Goal: Information Seeking & Learning: Learn about a topic

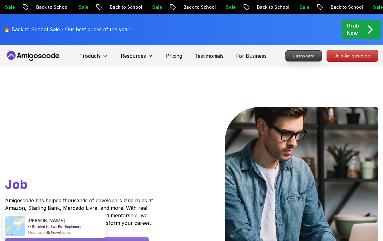
click at [319, 60] on p "Dashboard" at bounding box center [304, 56] width 36 height 11
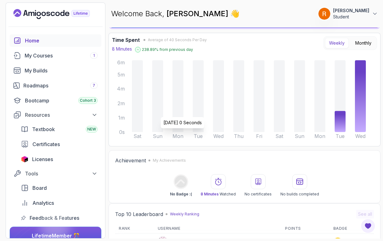
scroll to position [29, 0]
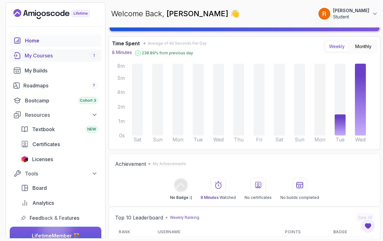
click at [67, 59] on link "My Courses 1" at bounding box center [56, 55] width 92 height 12
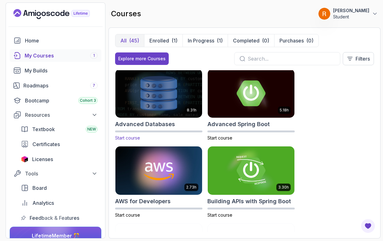
scroll to position [0, 0]
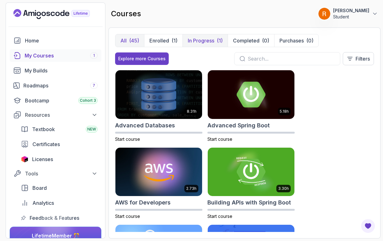
click at [216, 44] on button "In Progress (1)" at bounding box center [205, 40] width 45 height 12
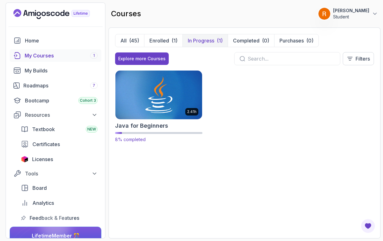
click at [158, 102] on img at bounding box center [158, 94] width 91 height 51
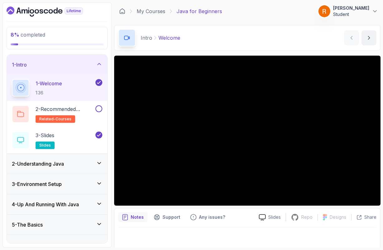
click at [99, 164] on icon at bounding box center [99, 163] width 6 height 6
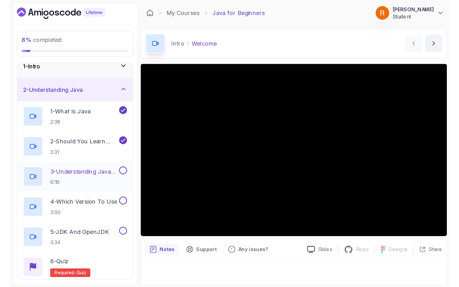
scroll to position [9, 0]
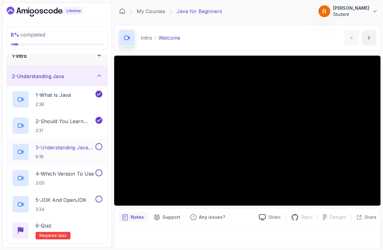
click at [53, 147] on p "3 - Understanding Java Versions" at bounding box center [65, 147] width 59 height 7
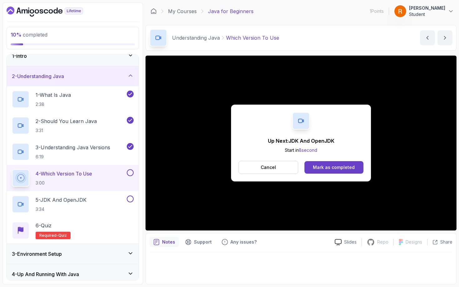
click at [169, 241] on p "Notes" at bounding box center [168, 242] width 13 height 6
click at [320, 169] on div "Mark as completed" at bounding box center [334, 167] width 42 height 6
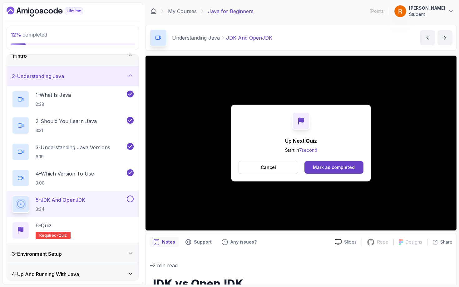
click at [327, 170] on div "Mark as completed" at bounding box center [334, 167] width 42 height 6
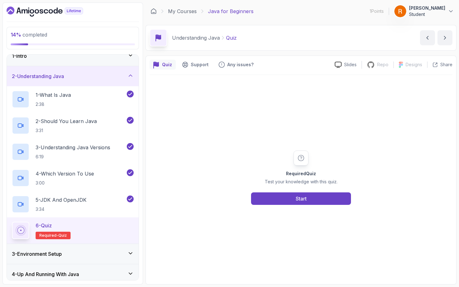
click at [316, 198] on button "Start" at bounding box center [301, 198] width 100 height 12
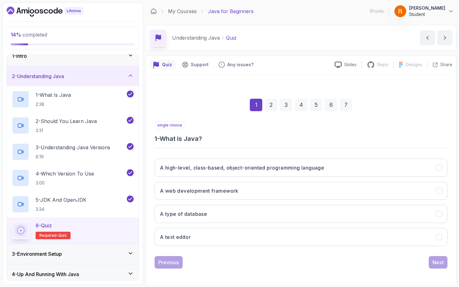
click at [223, 168] on h3 "A high-level, class-based, object-oriented programming language" at bounding box center [242, 167] width 164 height 7
click at [383, 241] on div "Next" at bounding box center [437, 261] width 11 height 7
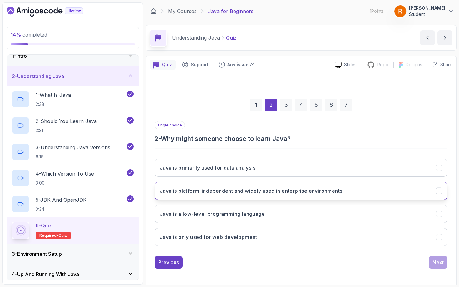
drag, startPoint x: 293, startPoint y: 220, endPoint x: 217, endPoint y: 194, distance: 80.3
click at [217, 194] on h3 "Java is platform-independent and widely used in enterprise environments" at bounding box center [251, 190] width 182 height 7
click at [383, 241] on div "Next" at bounding box center [437, 261] width 11 height 7
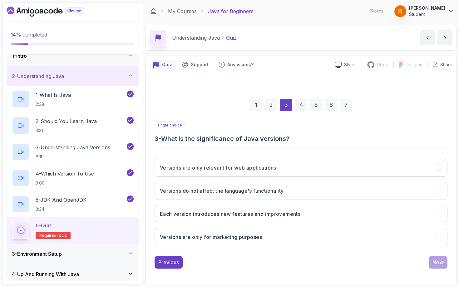
click at [282, 217] on button "Each version introduces new features and improvements" at bounding box center [300, 214] width 293 height 18
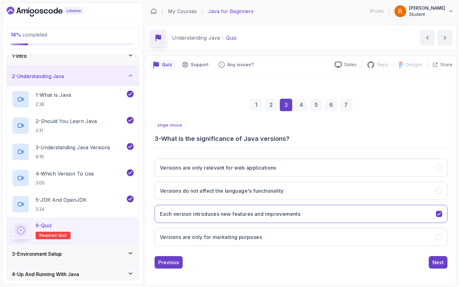
click at [383, 241] on div "Next" at bounding box center [437, 261] width 11 height 7
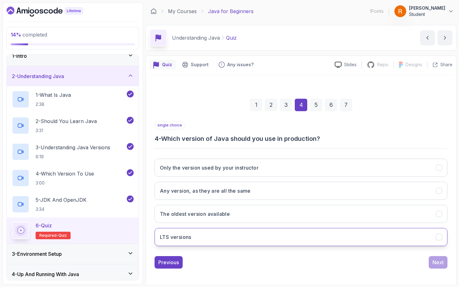
drag, startPoint x: 217, startPoint y: 194, endPoint x: 207, endPoint y: 239, distance: 46.4
click at [207, 239] on button "LTS versions" at bounding box center [300, 237] width 293 height 18
drag, startPoint x: 207, startPoint y: 239, endPoint x: 439, endPoint y: 264, distance: 233.8
click at [383, 241] on div "Next" at bounding box center [437, 261] width 11 height 7
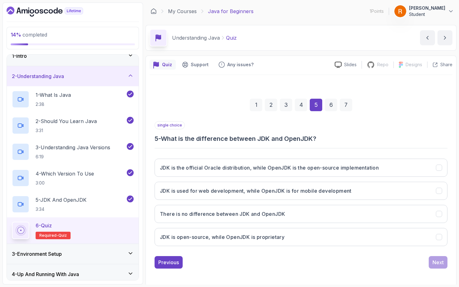
click at [223, 172] on button "JDK is the official Oracle distribution, while OpenJDK is the open-source imple…" at bounding box center [300, 168] width 293 height 18
click at [383, 241] on div "Next" at bounding box center [437, 261] width 11 height 7
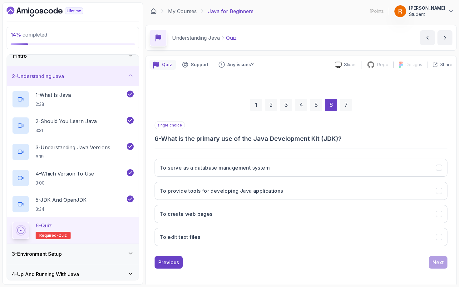
click at [225, 194] on h3 "To provide tools for developing Java applications" at bounding box center [221, 190] width 123 height 7
click at [383, 241] on div "Next" at bounding box center [437, 261] width 11 height 7
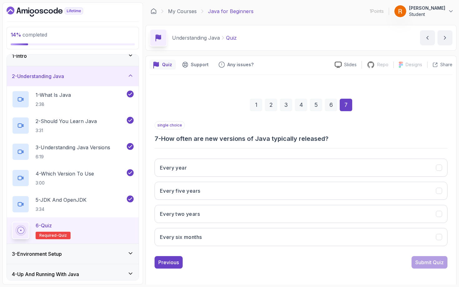
click at [195, 240] on h3 "Every six months" at bounding box center [181, 236] width 42 height 7
click at [383, 241] on div "Submit Quiz" at bounding box center [429, 261] width 28 height 7
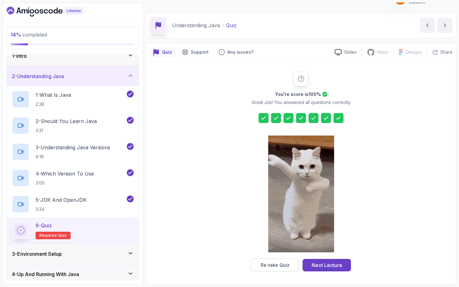
click at [379, 241] on div "You're score is 100 % Great Job! You answered all questions correctly Re-take Q…" at bounding box center [300, 171] width 303 height 200
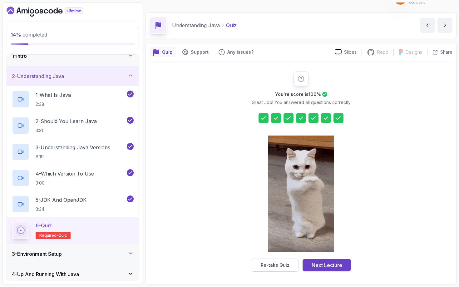
click at [330, 241] on div "Next Lecture" at bounding box center [326, 264] width 31 height 7
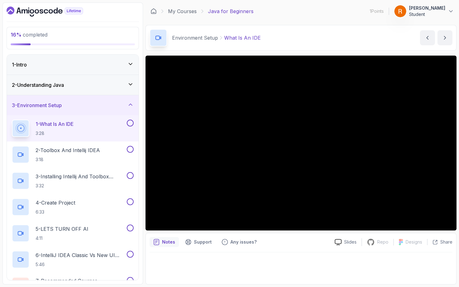
drag, startPoint x: 330, startPoint y: 267, endPoint x: 130, endPoint y: 63, distance: 285.7
click at [130, 63] on icon at bounding box center [130, 64] width 6 height 6
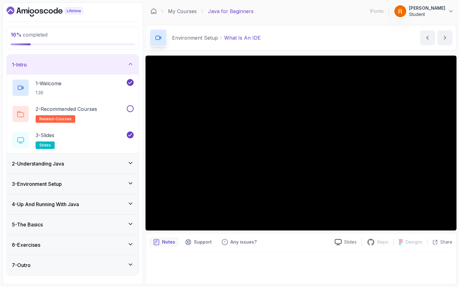
click at [130, 63] on icon at bounding box center [130, 64] width 3 height 2
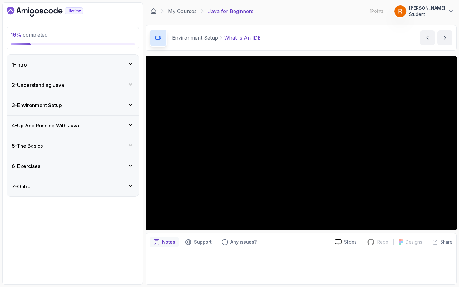
click at [131, 81] on div "2 - Understanding Java" at bounding box center [73, 84] width 122 height 7
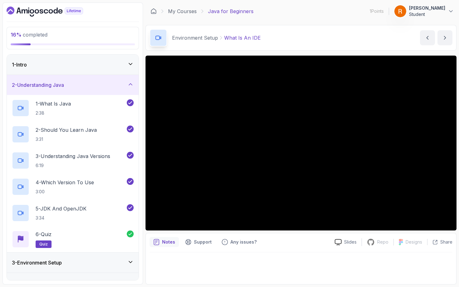
click at [131, 85] on icon at bounding box center [130, 84] width 6 height 6
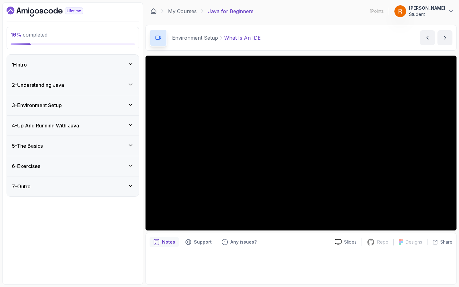
click at [130, 103] on icon at bounding box center [130, 104] width 6 height 6
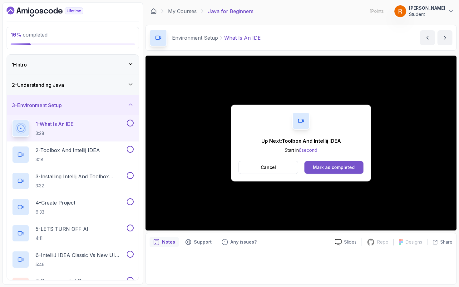
drag, startPoint x: 130, startPoint y: 63, endPoint x: 334, endPoint y: 167, distance: 228.4
click at [334, 167] on div "Mark as completed" at bounding box center [334, 167] width 42 height 6
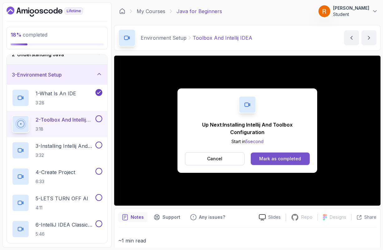
click at [276, 159] on div "Mark as completed" at bounding box center [280, 158] width 42 height 6
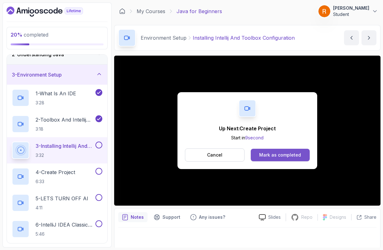
click at [295, 154] on div "Mark as completed" at bounding box center [280, 155] width 42 height 6
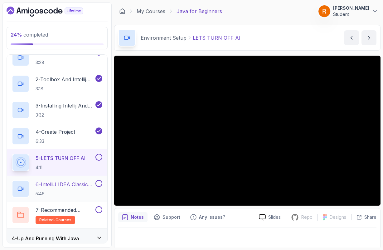
scroll to position [72, 0]
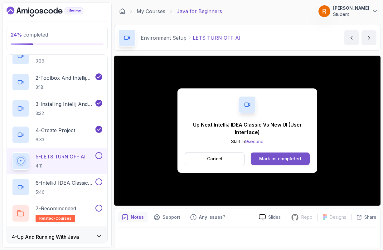
click at [268, 159] on div "Mark as completed" at bounding box center [280, 158] width 42 height 6
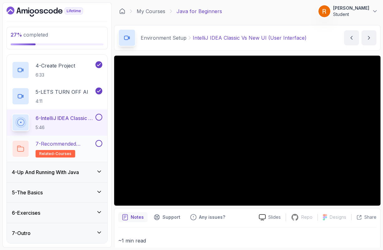
scroll to position [137, 0]
click at [100, 173] on icon at bounding box center [99, 171] width 6 height 6
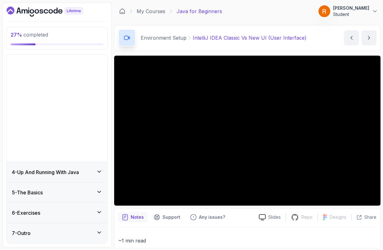
scroll to position [0, 0]
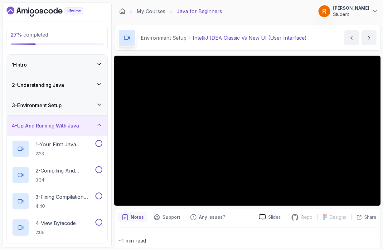
click at [100, 125] on icon at bounding box center [99, 125] width 6 height 6
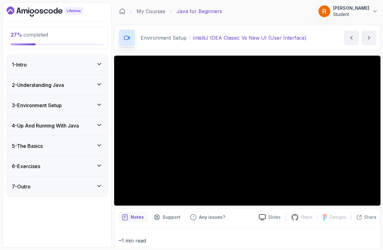
click at [99, 63] on icon at bounding box center [99, 64] width 6 height 6
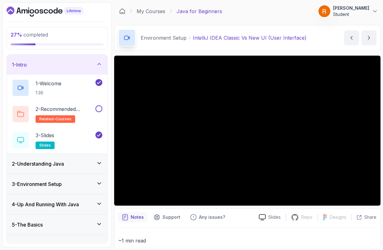
click at [99, 65] on icon at bounding box center [99, 64] width 6 height 6
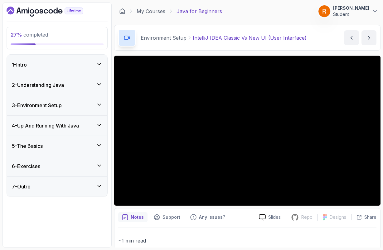
click at [100, 83] on icon at bounding box center [99, 84] width 6 height 6
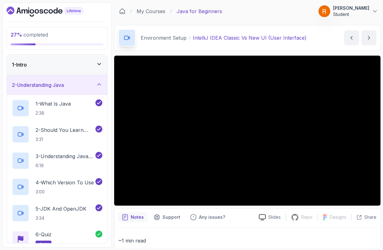
click at [100, 83] on icon at bounding box center [99, 84] width 6 height 6
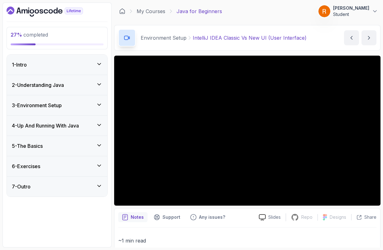
click at [99, 103] on icon at bounding box center [99, 104] width 6 height 6
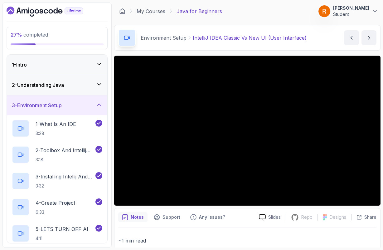
click at [99, 103] on icon at bounding box center [99, 104] width 6 height 6
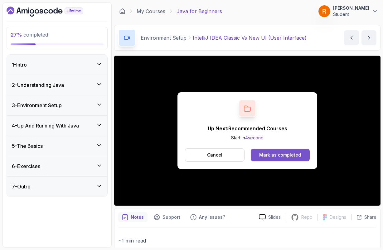
click at [281, 158] on div "Mark as completed" at bounding box center [280, 155] width 42 height 6
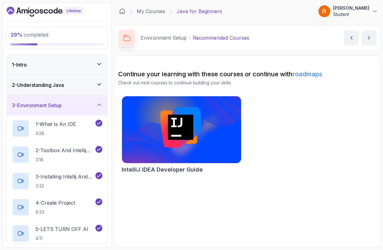
click at [266, 78] on div "Continue your learning with these courses or continue with roadmaps Check out n…" at bounding box center [247, 78] width 258 height 16
click at [100, 85] on icon at bounding box center [99, 84] width 3 height 2
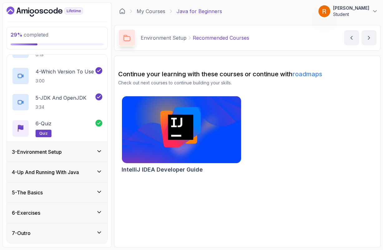
click at [98, 150] on icon at bounding box center [99, 151] width 6 height 6
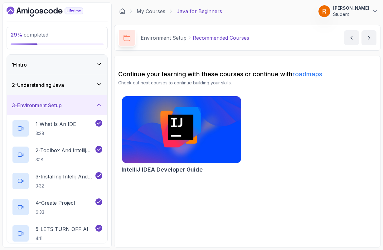
click at [100, 82] on icon at bounding box center [99, 84] width 6 height 6
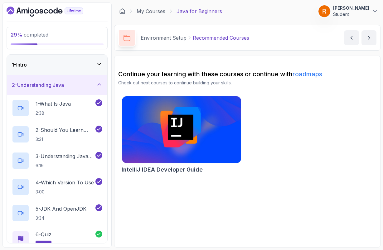
click at [99, 67] on icon at bounding box center [99, 64] width 6 height 6
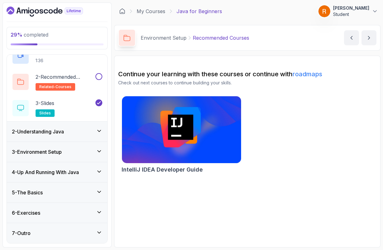
click at [100, 132] on icon at bounding box center [99, 131] width 6 height 6
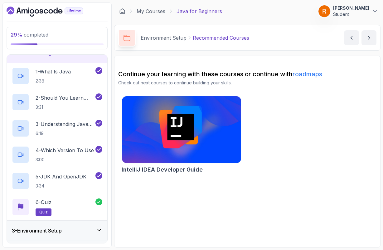
click at [165, 118] on img at bounding box center [181, 130] width 125 height 70
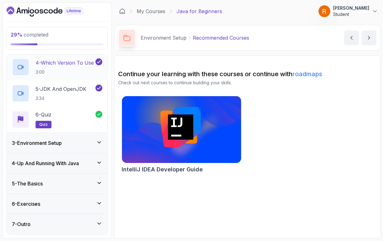
click at [75, 144] on div "3 - Environment Setup" at bounding box center [57, 142] width 90 height 7
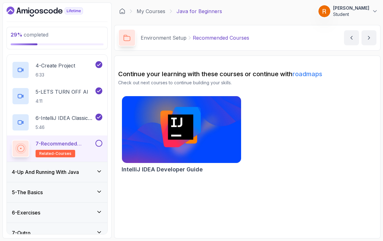
scroll to position [139, 0]
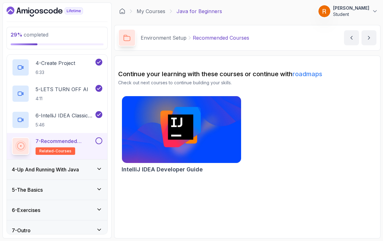
click at [73, 171] on h3 "4 - Up And Running With Java" at bounding box center [45, 169] width 67 height 7
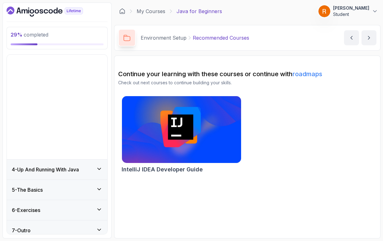
scroll to position [0, 0]
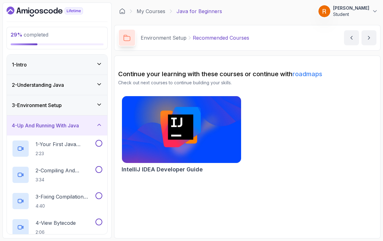
click at [304, 75] on link "roadmaps" at bounding box center [308, 73] width 30 height 7
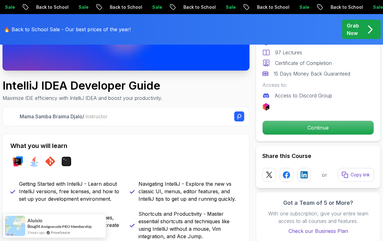
scroll to position [151, 0]
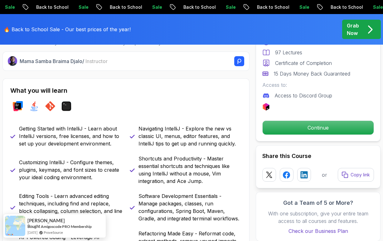
scroll to position [211, 0]
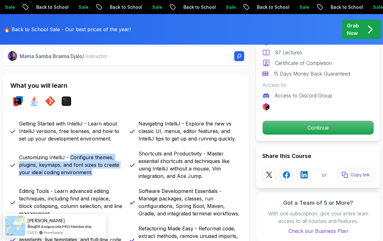
drag, startPoint x: 71, startPoint y: 158, endPoint x: 98, endPoint y: 171, distance: 30.3
click at [98, 171] on p "Customizing IntelliJ - Configure themes, plugins, keymaps, and font sizes to cr…" at bounding box center [70, 165] width 103 height 22
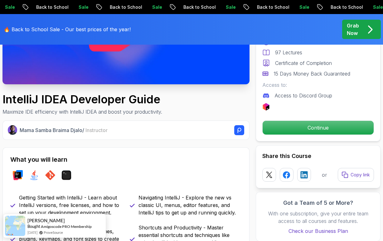
scroll to position [132, 0]
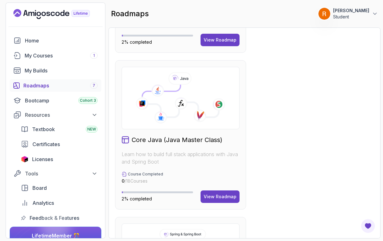
scroll to position [307, 0]
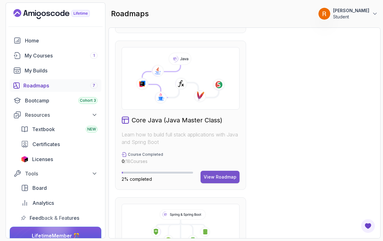
click at [224, 179] on div "View Roadmap" at bounding box center [220, 177] width 33 height 6
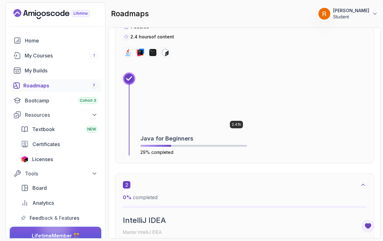
scroll to position [242, 0]
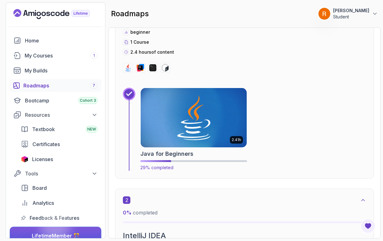
click at [188, 111] on img at bounding box center [193, 117] width 111 height 62
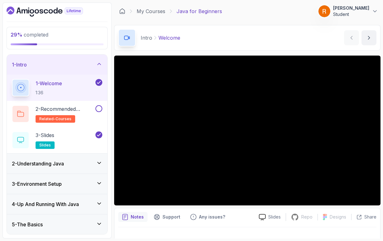
click at [100, 163] on icon at bounding box center [99, 163] width 3 height 2
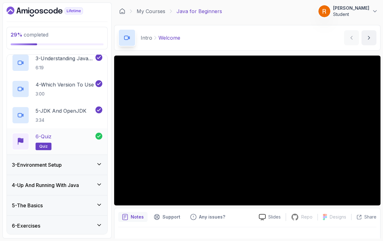
scroll to position [104, 0]
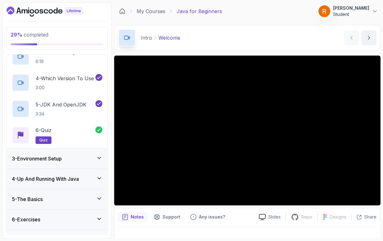
click at [100, 157] on icon at bounding box center [99, 158] width 6 height 6
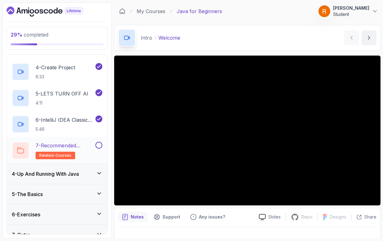
scroll to position [136, 0]
click at [100, 174] on icon at bounding box center [99, 172] width 6 height 6
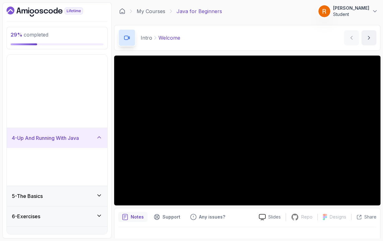
scroll to position [0, 0]
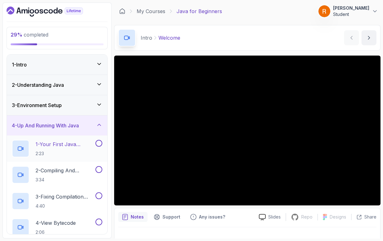
click at [89, 147] on p "1 - Your First Java Program" at bounding box center [65, 143] width 59 height 7
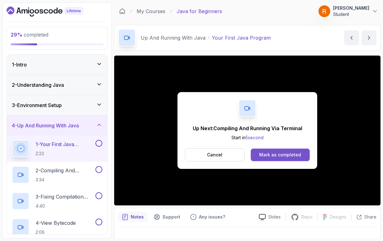
click at [278, 157] on div "Mark as completed" at bounding box center [280, 155] width 42 height 6
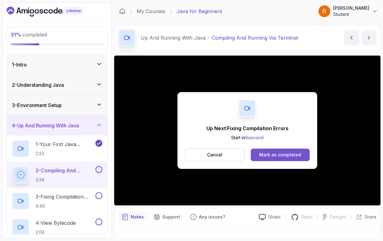
click at [303, 156] on button "Mark as completed" at bounding box center [280, 155] width 59 height 12
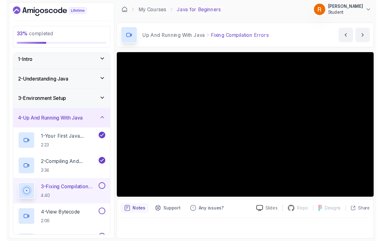
scroll to position [1, 0]
